Goal: Information Seeking & Learning: Check status

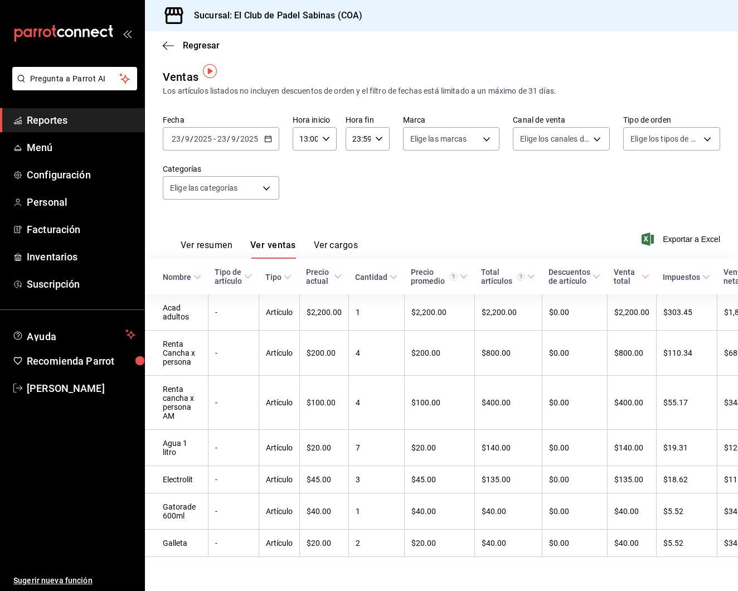
scroll to position [6, 0]
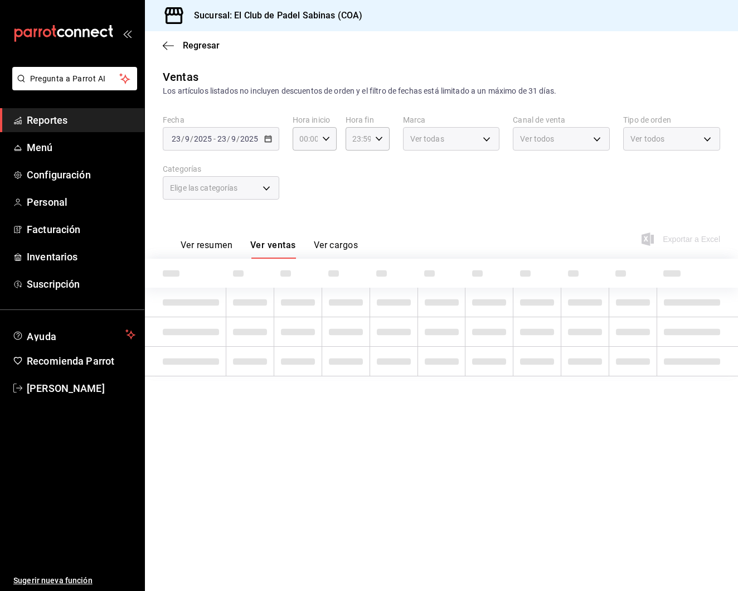
type input "13:00"
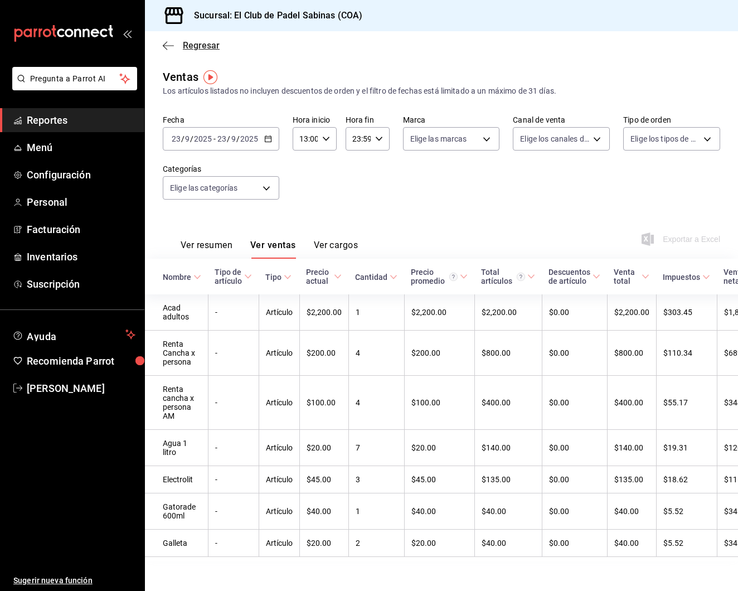
click at [163, 43] on icon "button" at bounding box center [168, 46] width 11 height 10
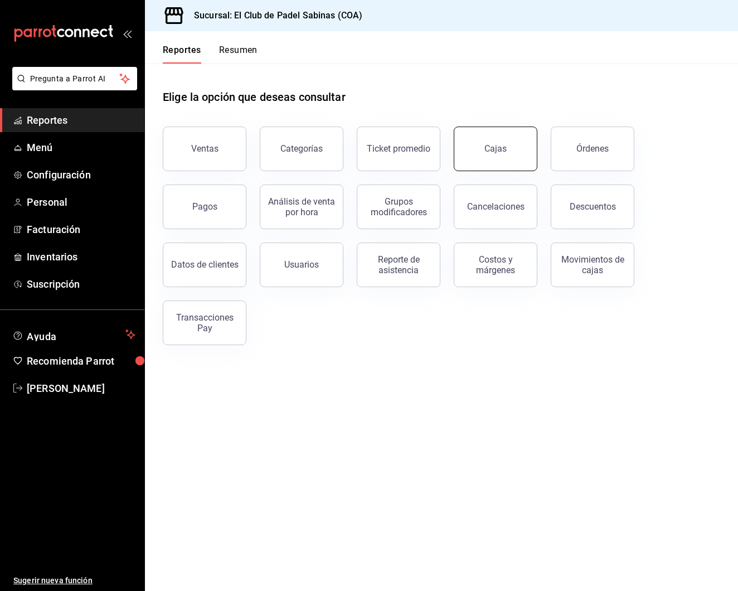
click at [485, 156] on link "Cajas" at bounding box center [495, 148] width 84 height 45
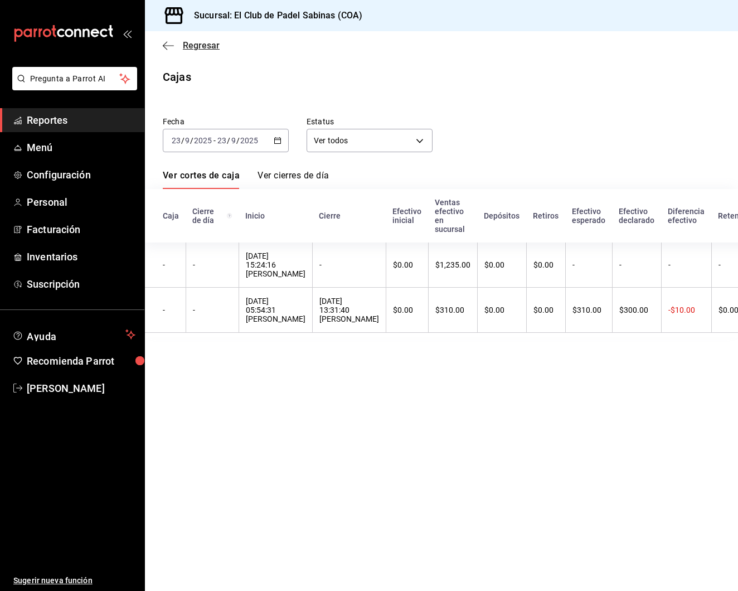
click at [196, 46] on span "Regresar" at bounding box center [201, 45] width 37 height 11
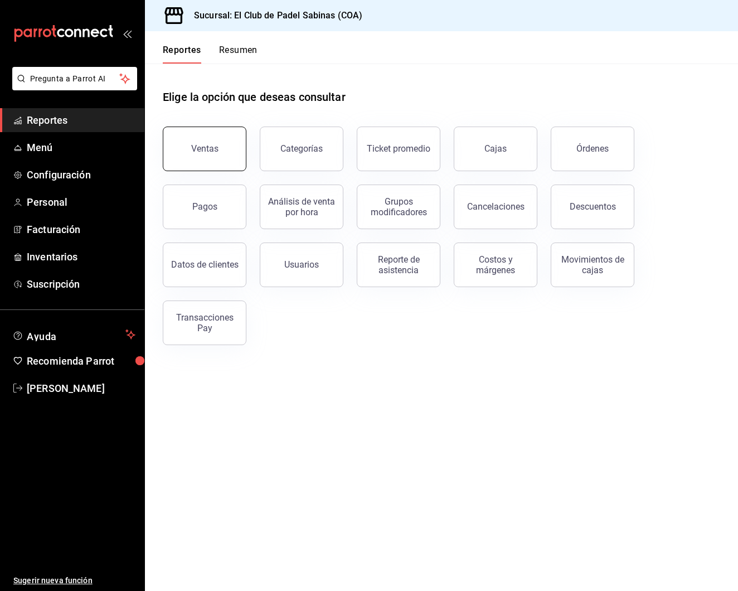
click at [236, 154] on button "Ventas" at bounding box center [205, 148] width 84 height 45
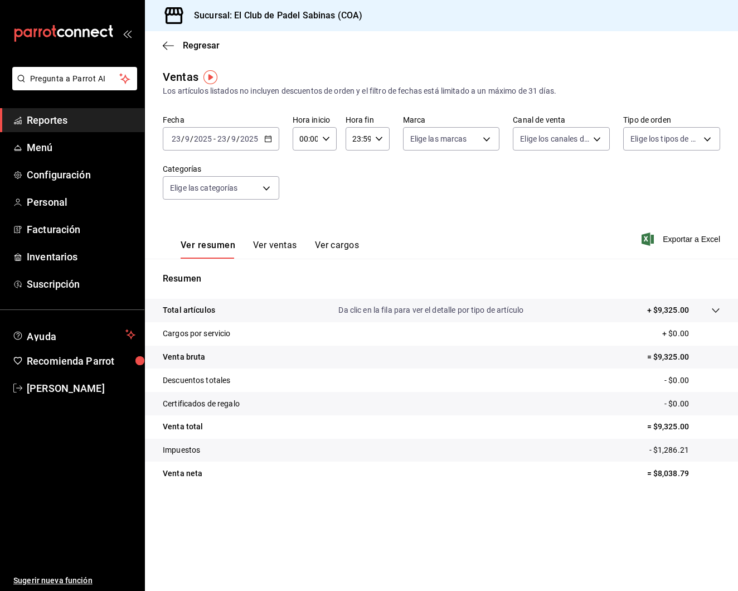
click at [326, 138] on icon "button" at bounding box center [326, 139] width 8 height 8
click at [301, 208] on span "15" at bounding box center [303, 203] width 4 height 9
type input "15:00"
click at [284, 248] on div at bounding box center [369, 295] width 738 height 591
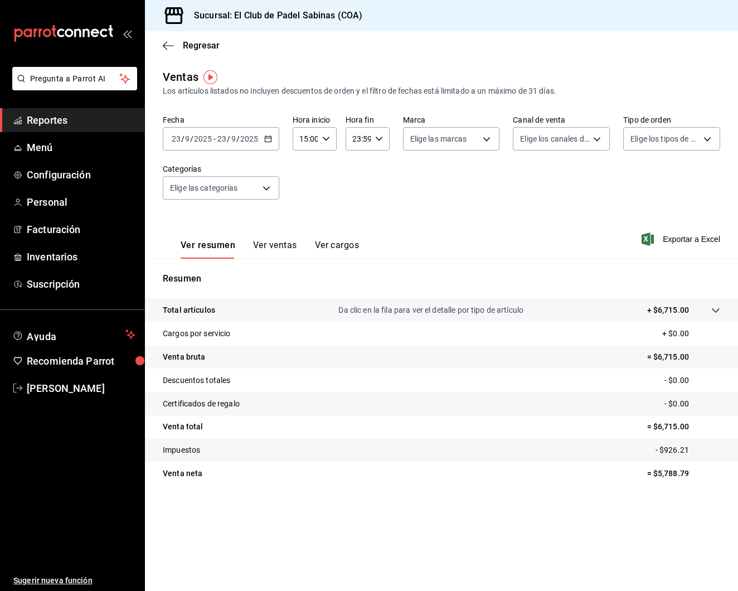
click at [284, 248] on button "Ver ventas" at bounding box center [275, 249] width 44 height 19
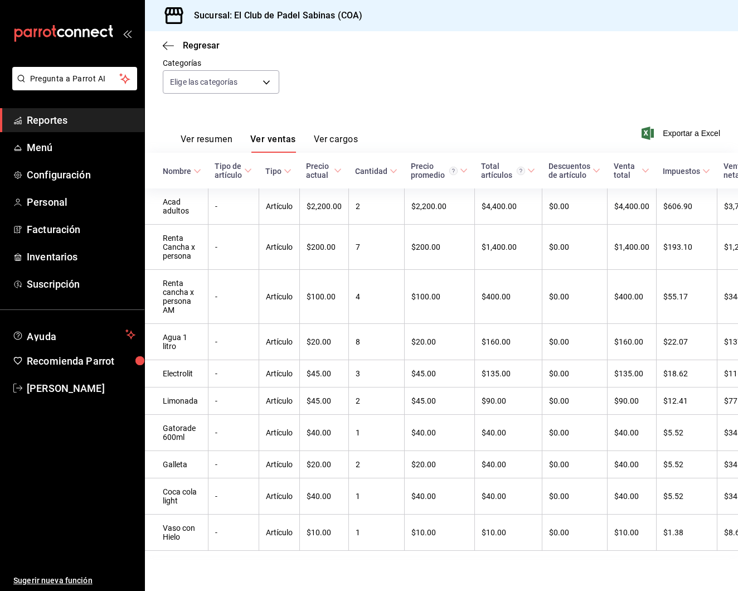
drag, startPoint x: 685, startPoint y: 571, endPoint x: 500, endPoint y: 555, distance: 186.2
click at [500, 555] on div "Ventas Los artículos listados no incluyen descuentos de orden y el filtro de fe…" at bounding box center [441, 268] width 593 height 610
click at [169, 42] on icon "button" at bounding box center [168, 46] width 11 height 10
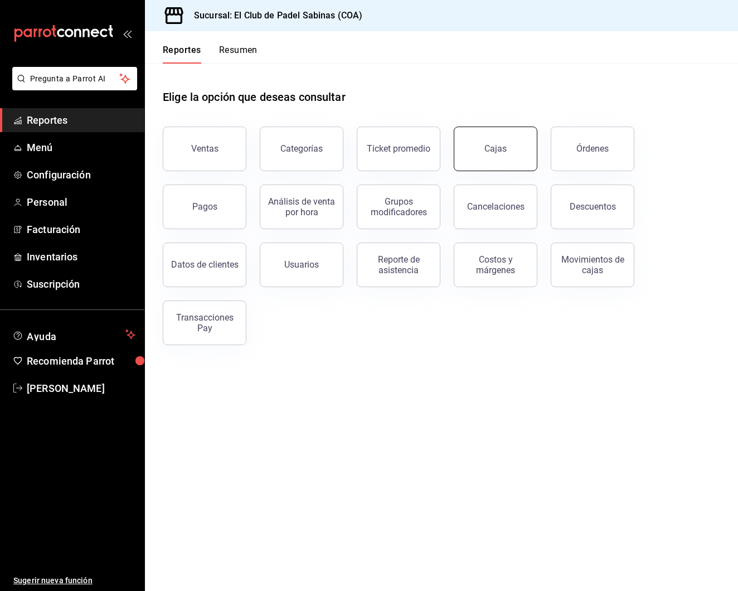
click at [464, 144] on link "Cajas" at bounding box center [495, 148] width 84 height 45
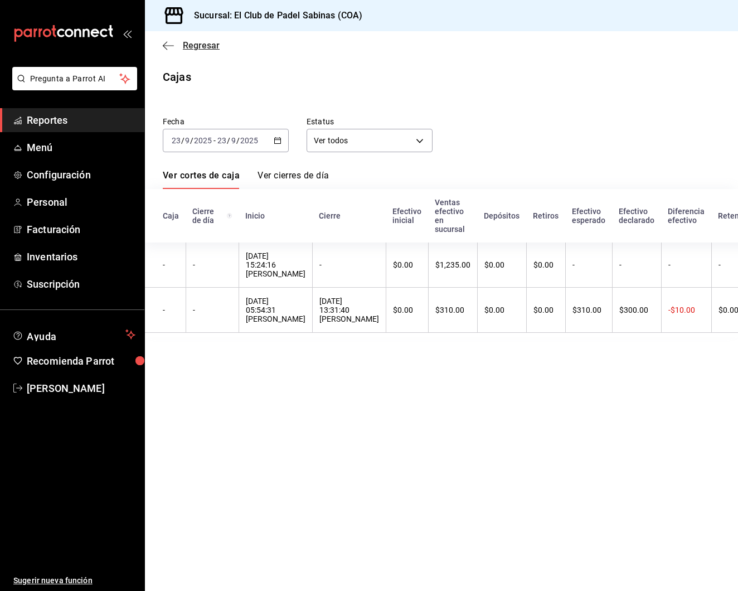
click at [189, 48] on span "Regresar" at bounding box center [201, 45] width 37 height 11
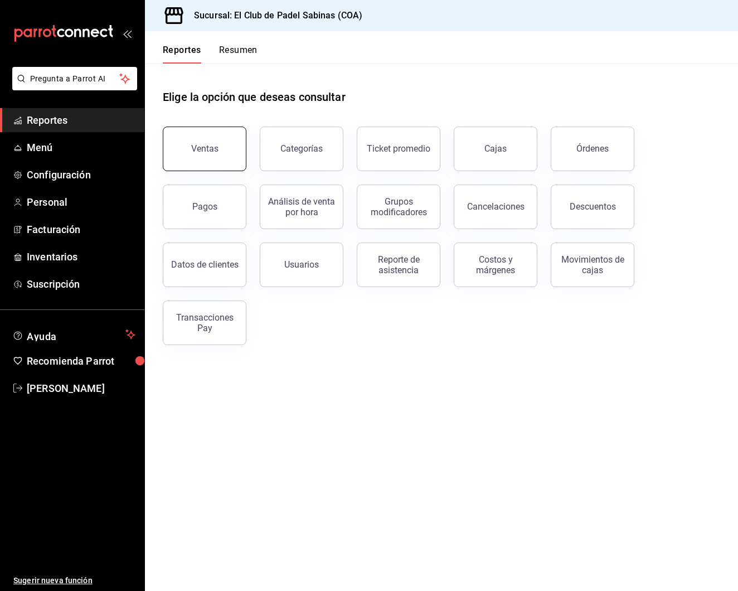
click at [226, 160] on button "Ventas" at bounding box center [205, 148] width 84 height 45
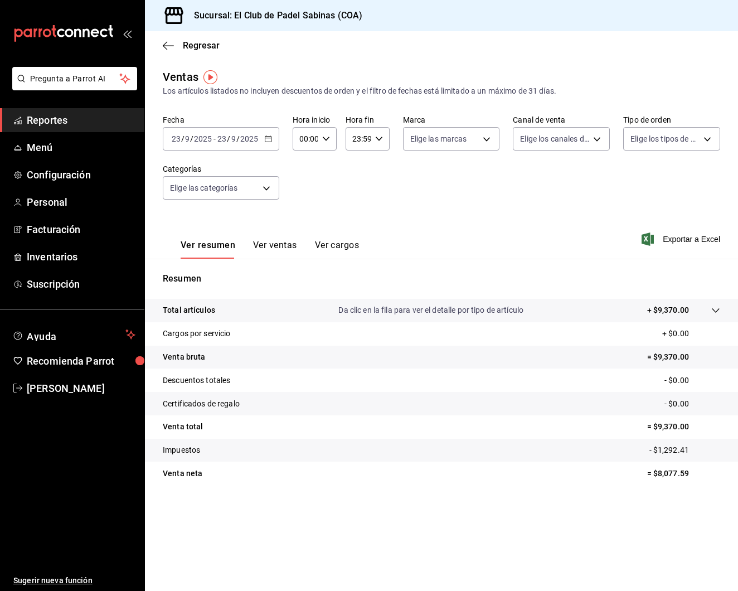
click at [329, 144] on div "00:00 Hora inicio" at bounding box center [314, 138] width 44 height 23
click at [295, 206] on div "00 01 02 03 04 05 06 07 08 09 10 11 12 13 14 15 16 17 18 19 20 21 22 23" at bounding box center [303, 198] width 22 height 89
click at [305, 200] on span "15" at bounding box center [303, 195] width 4 height 9
type input "15:00"
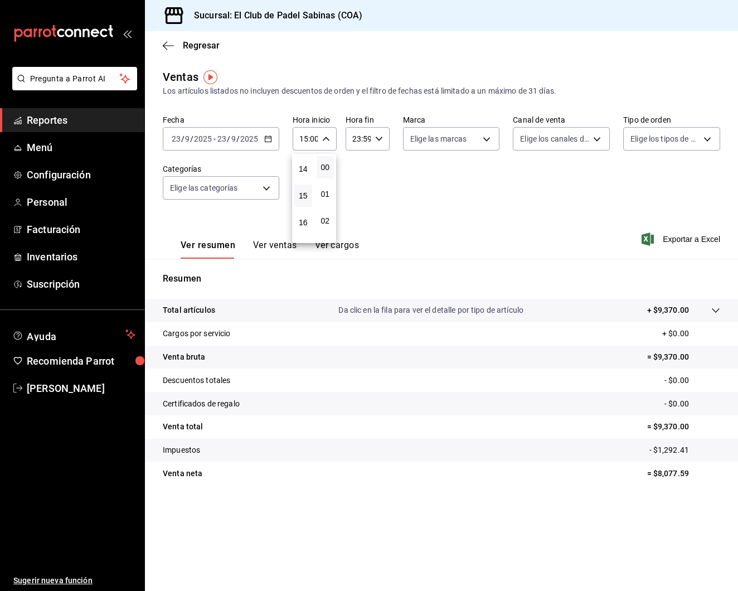
scroll to position [373, 0]
click at [282, 252] on div at bounding box center [369, 295] width 738 height 591
click at [282, 252] on button "Ver ventas" at bounding box center [275, 249] width 44 height 19
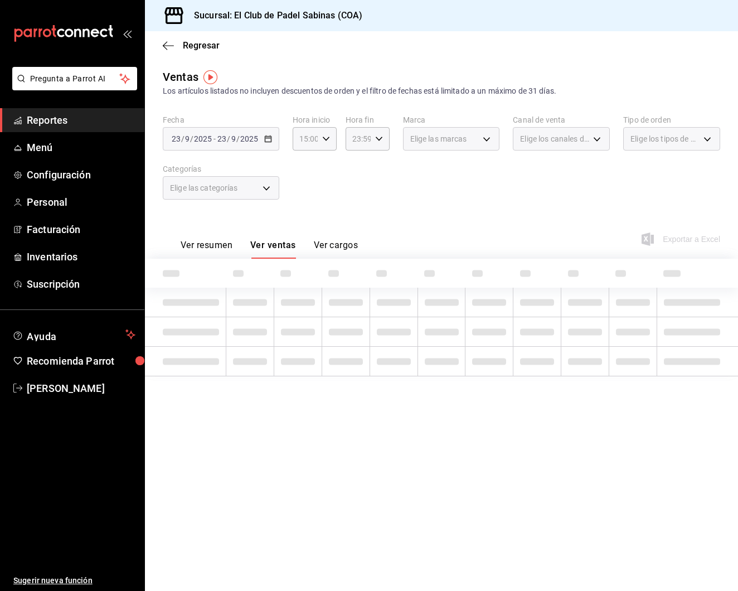
click at [287, 247] on button "Ver ventas" at bounding box center [273, 249] width 46 height 19
type input "15:00"
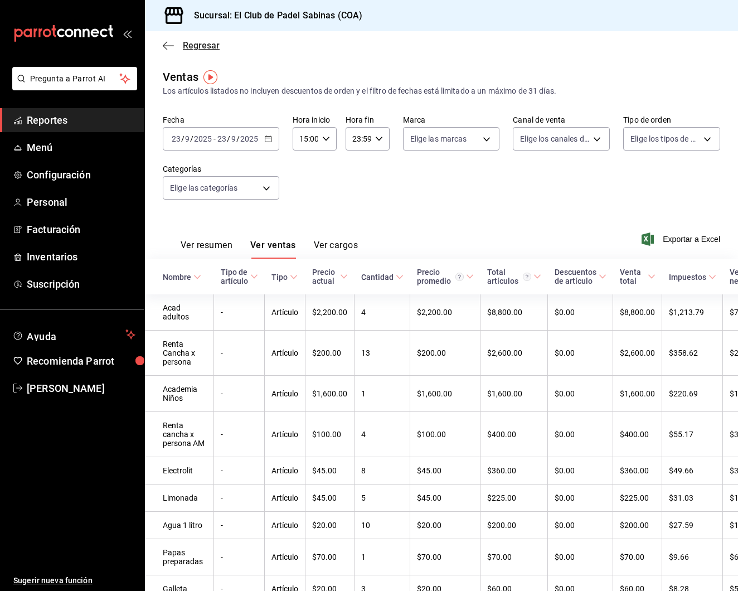
click at [198, 46] on span "Regresar" at bounding box center [201, 45] width 37 height 11
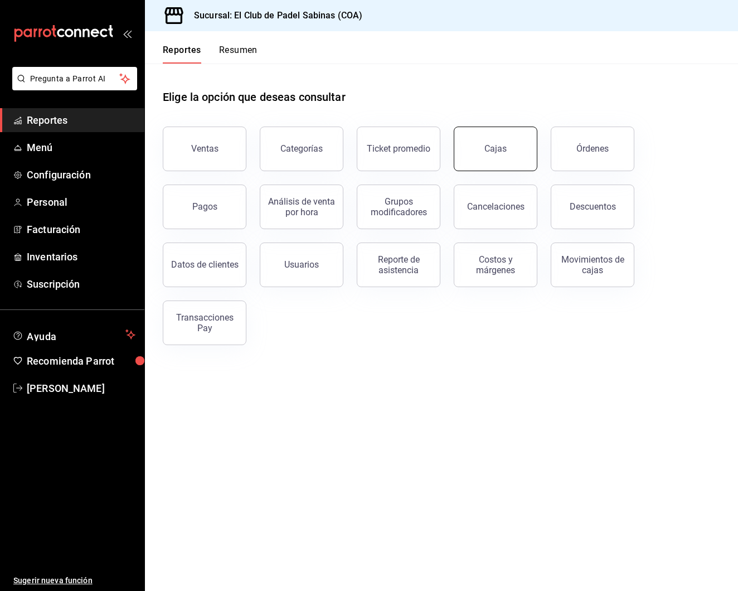
click at [535, 148] on div "Cajas" at bounding box center [488, 142] width 97 height 58
click at [530, 148] on link "Cajas" at bounding box center [495, 148] width 84 height 45
